Goal: Task Accomplishment & Management: Manage account settings

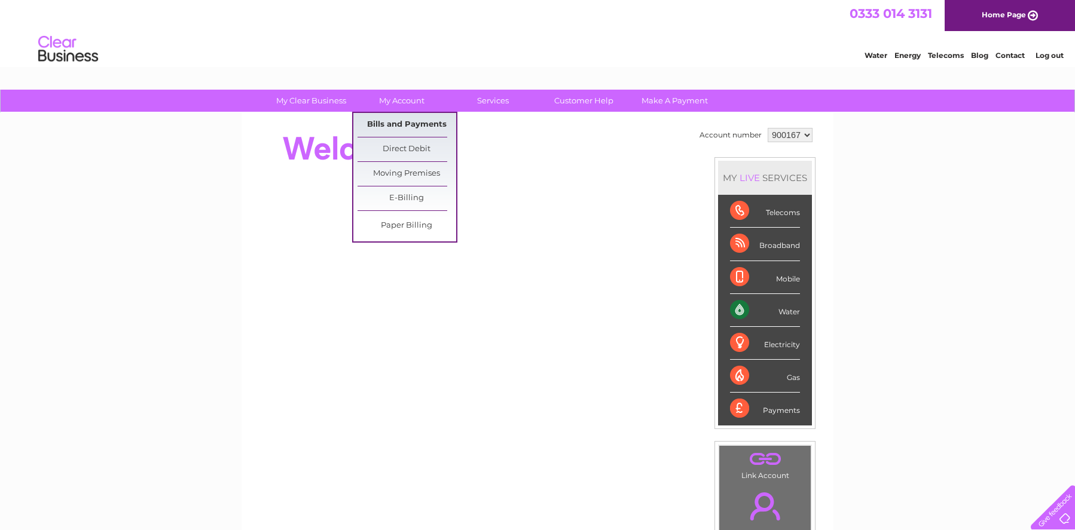
click at [394, 122] on link "Bills and Payments" at bounding box center [407, 125] width 99 height 24
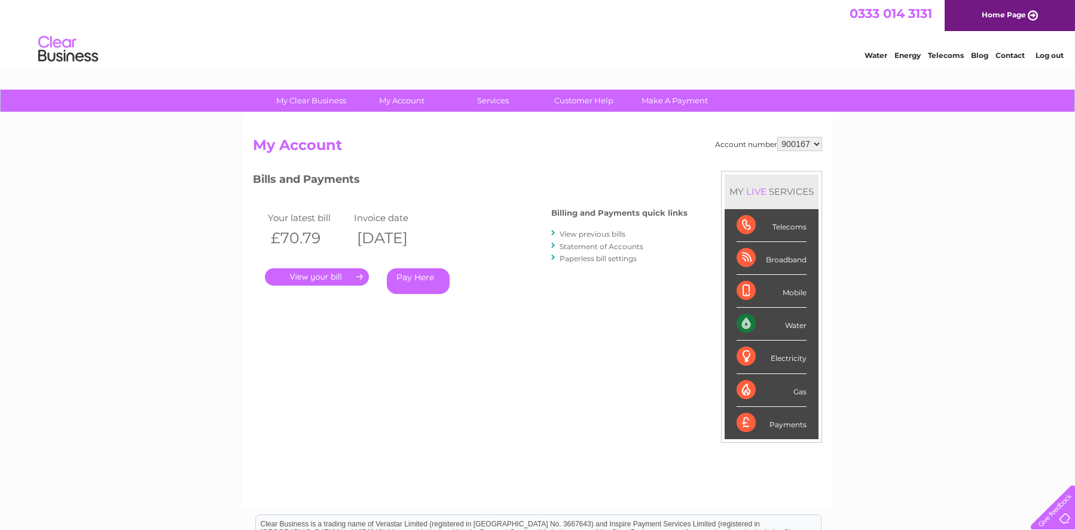
click at [599, 235] on link "View previous bills" at bounding box center [593, 234] width 66 height 9
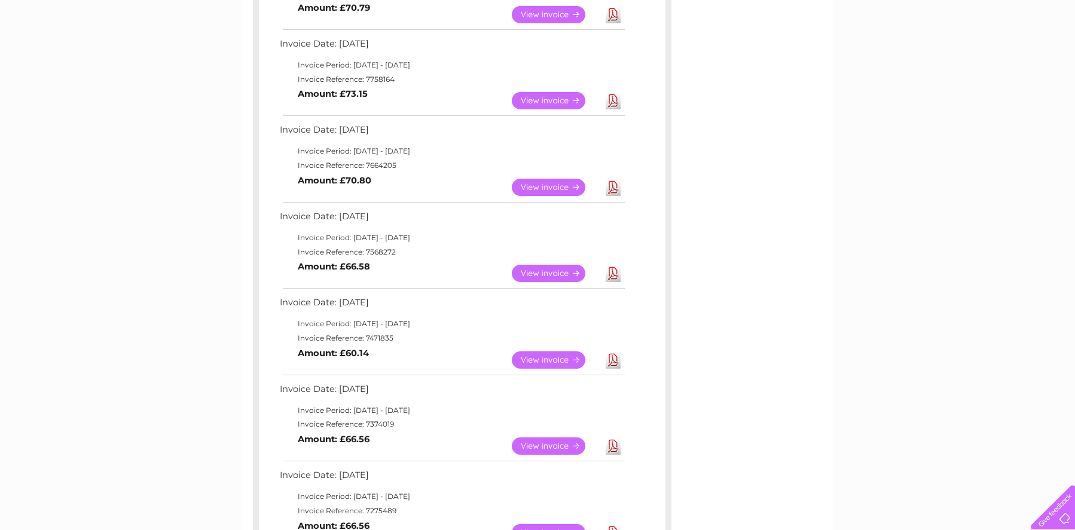
scroll to position [538, 0]
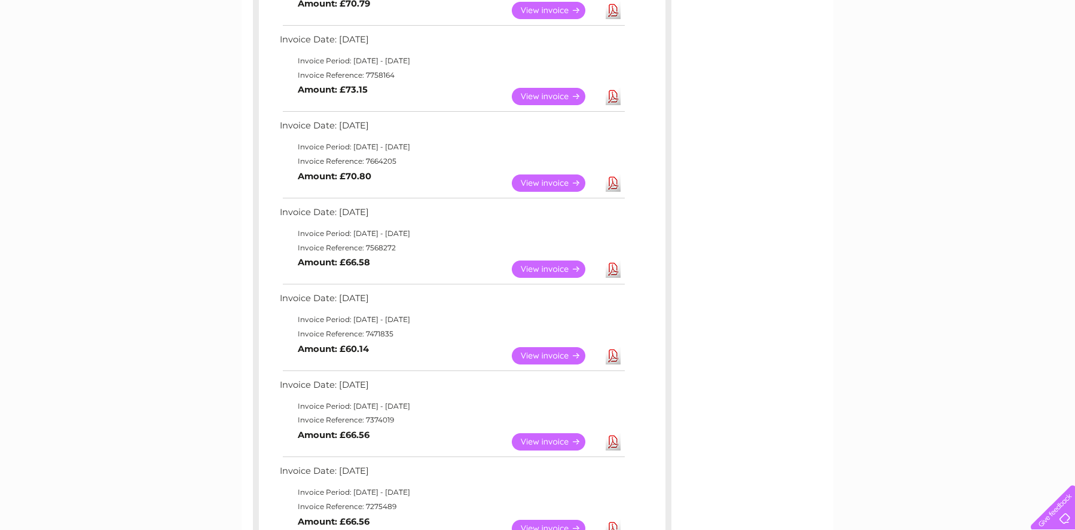
click at [557, 265] on link "View" at bounding box center [556, 269] width 88 height 17
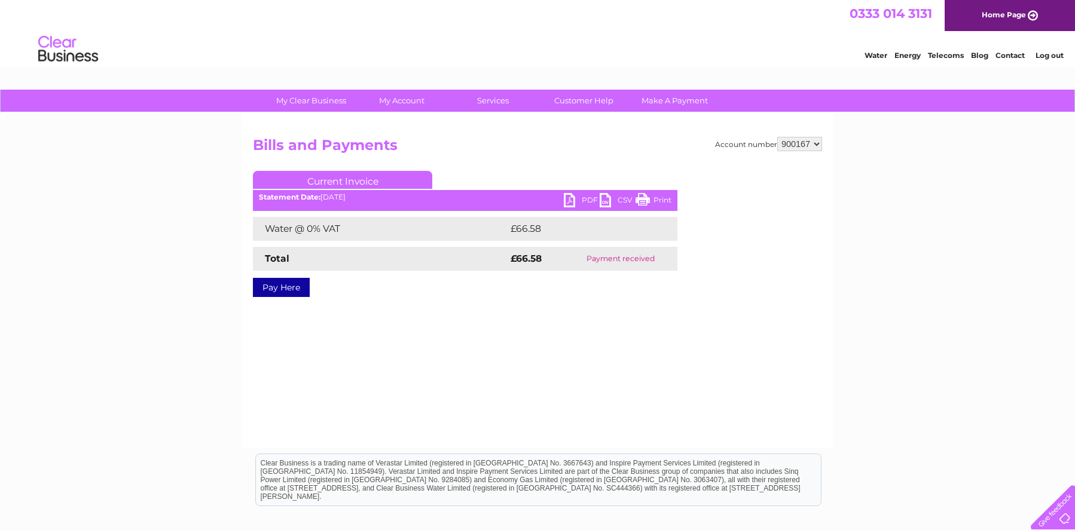
click at [566, 197] on link "PDF" at bounding box center [582, 201] width 36 height 17
